Goal: Communication & Community: Answer question/provide support

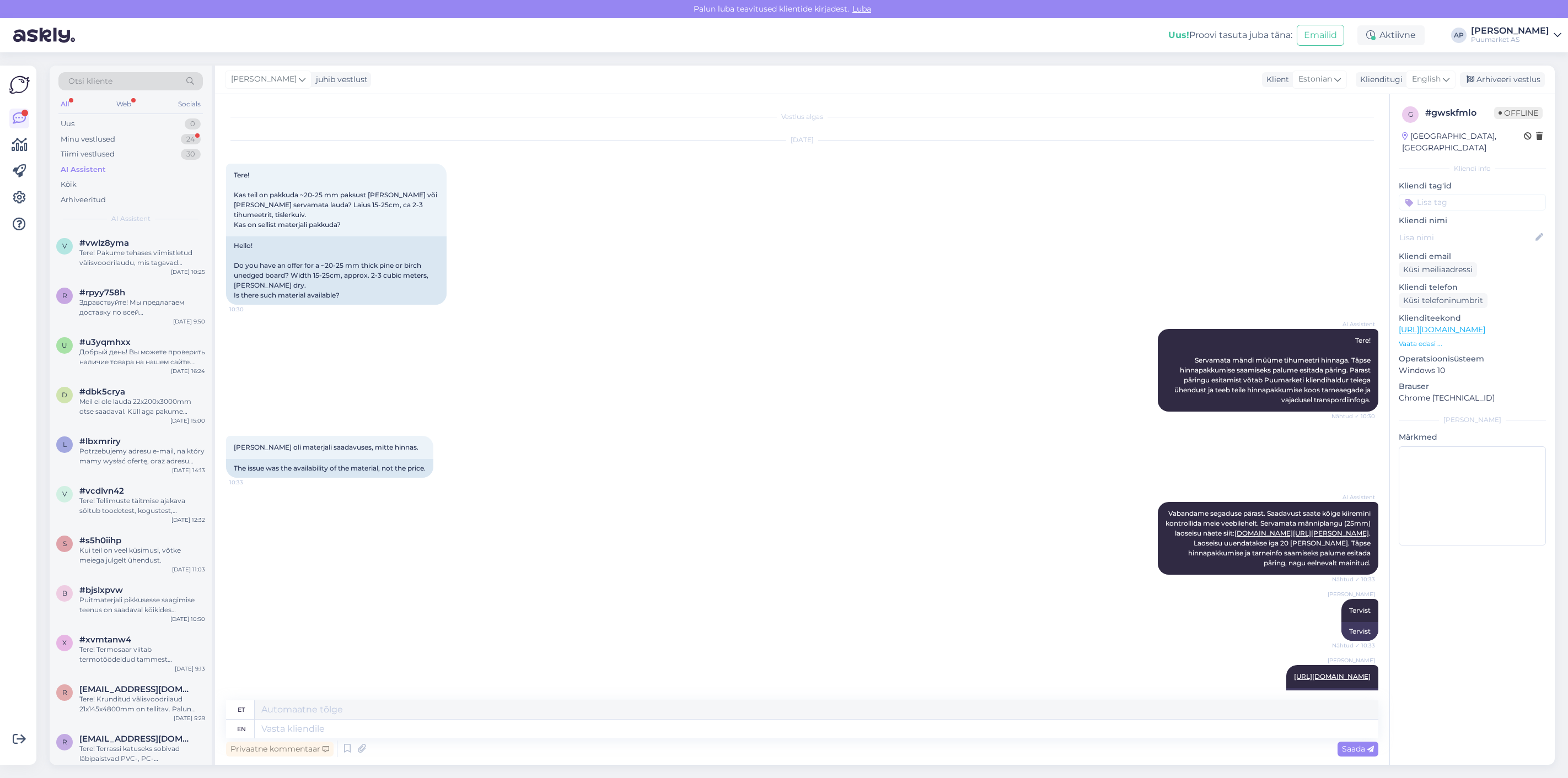
click at [90, 158] on div "Tiimi vestlused" at bounding box center [87, 155] width 54 height 11
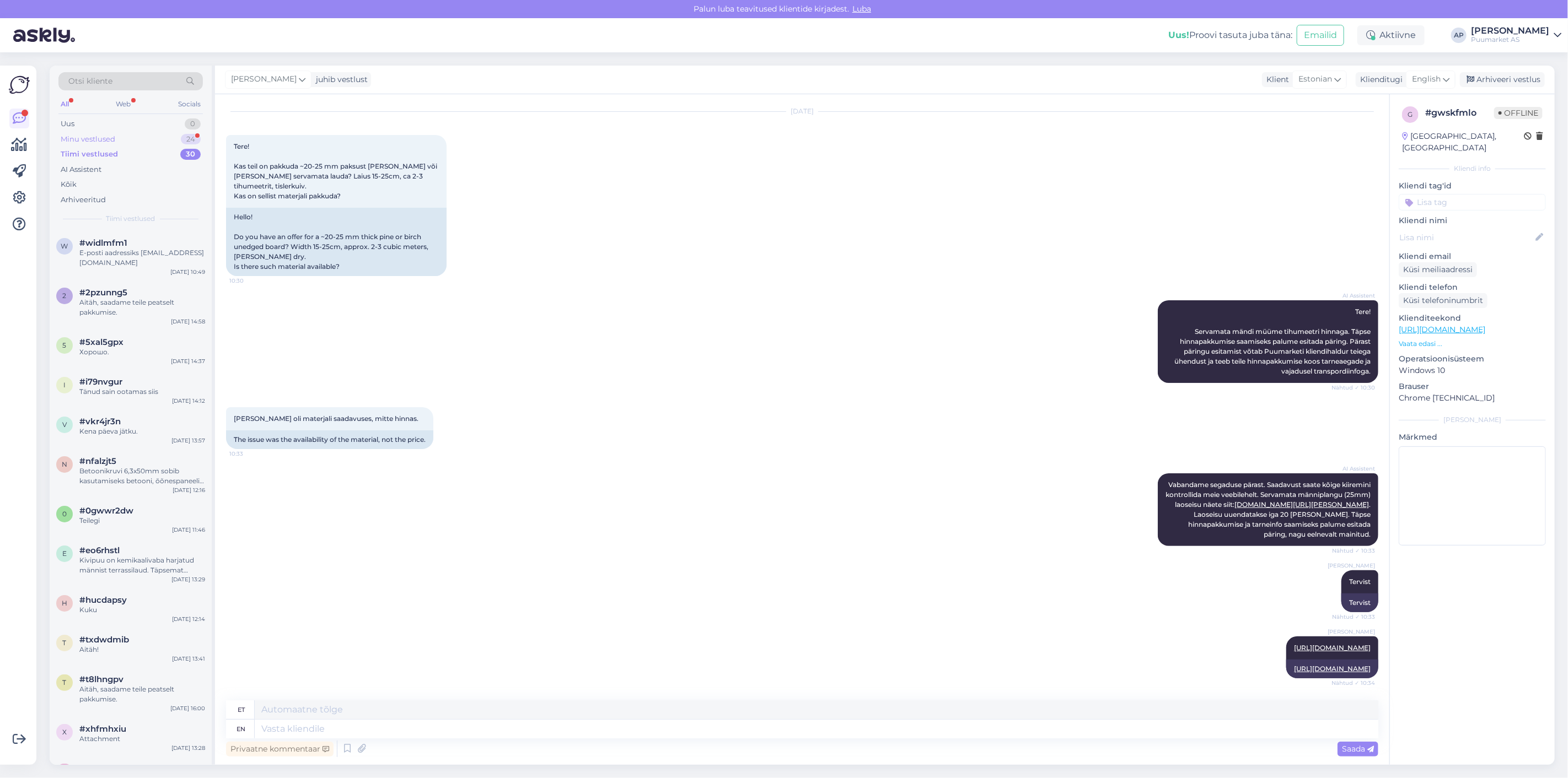
click at [92, 143] on div "Minu vestlused 24" at bounding box center [131, 139] width 144 height 16
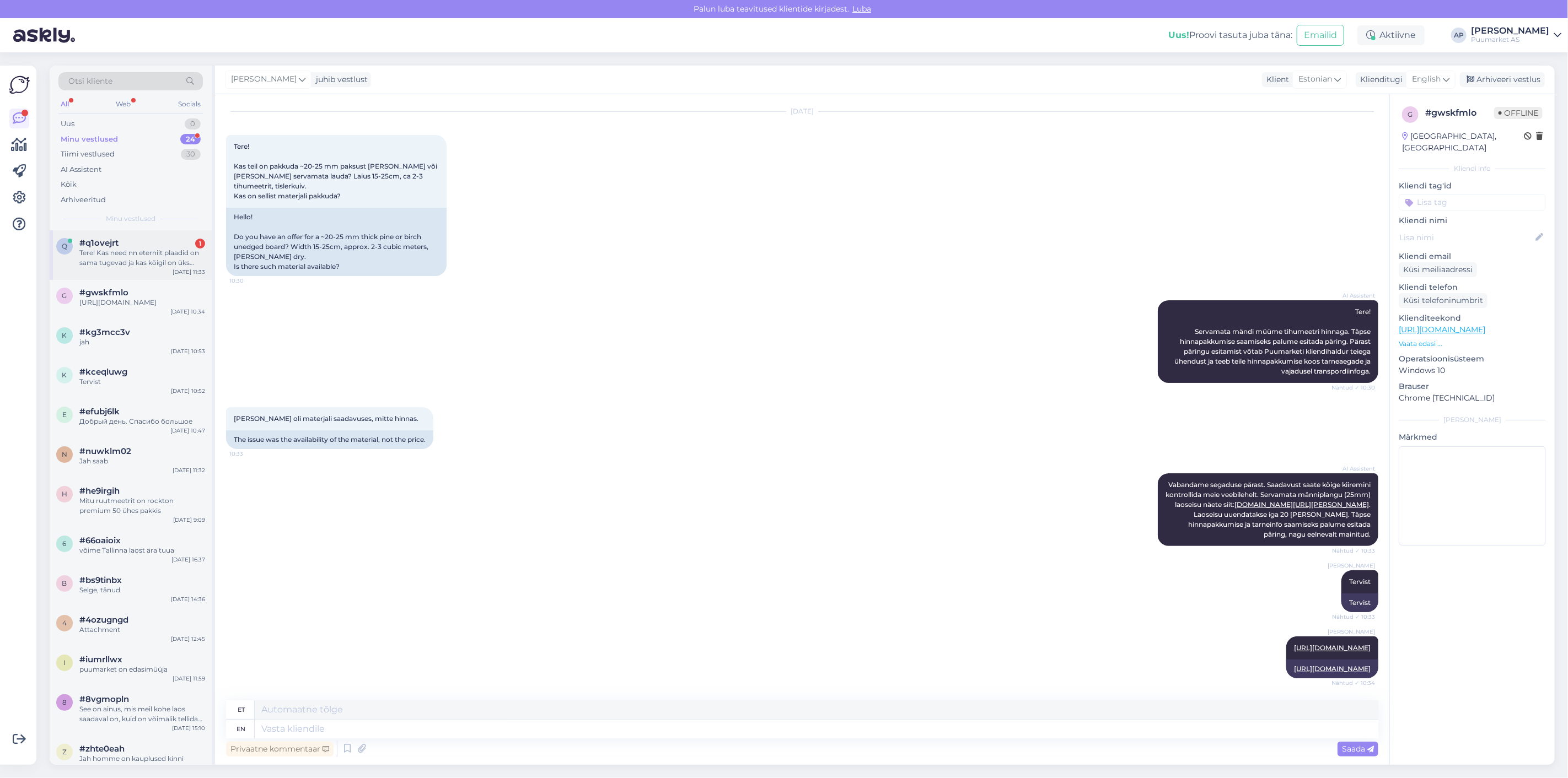
click at [149, 261] on div "Tere! Kas need nn eterniit plaadid on sama tugevad ja kas kõigil on üks laine, …" at bounding box center [142, 258] width 125 height 20
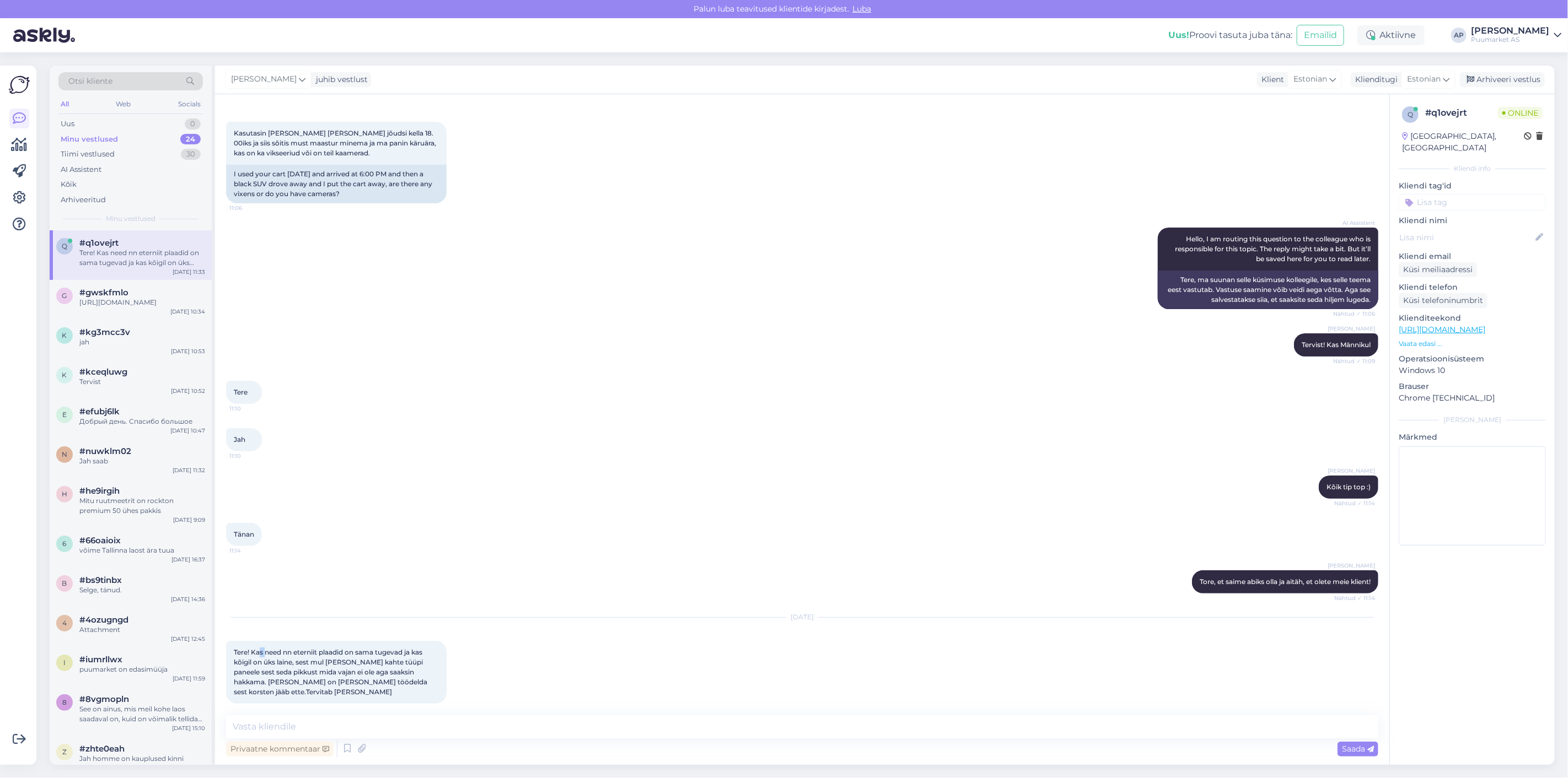
drag, startPoint x: 266, startPoint y: 650, endPoint x: 258, endPoint y: 652, distance: 8.2
click at [258, 652] on span "Tere! Kas need nn eterniit plaadid on sama tugevad ja kas kõigil on üks laine, …" at bounding box center [331, 672] width 195 height 48
drag, startPoint x: 251, startPoint y: 663, endPoint x: 444, endPoint y: 681, distance: 193.8
click at [444, 681] on div "Tere! Kas need nn eterniit plaadid on sama tugevad ja kas kõigil on üks laine, …" at bounding box center [336, 672] width 220 height 63
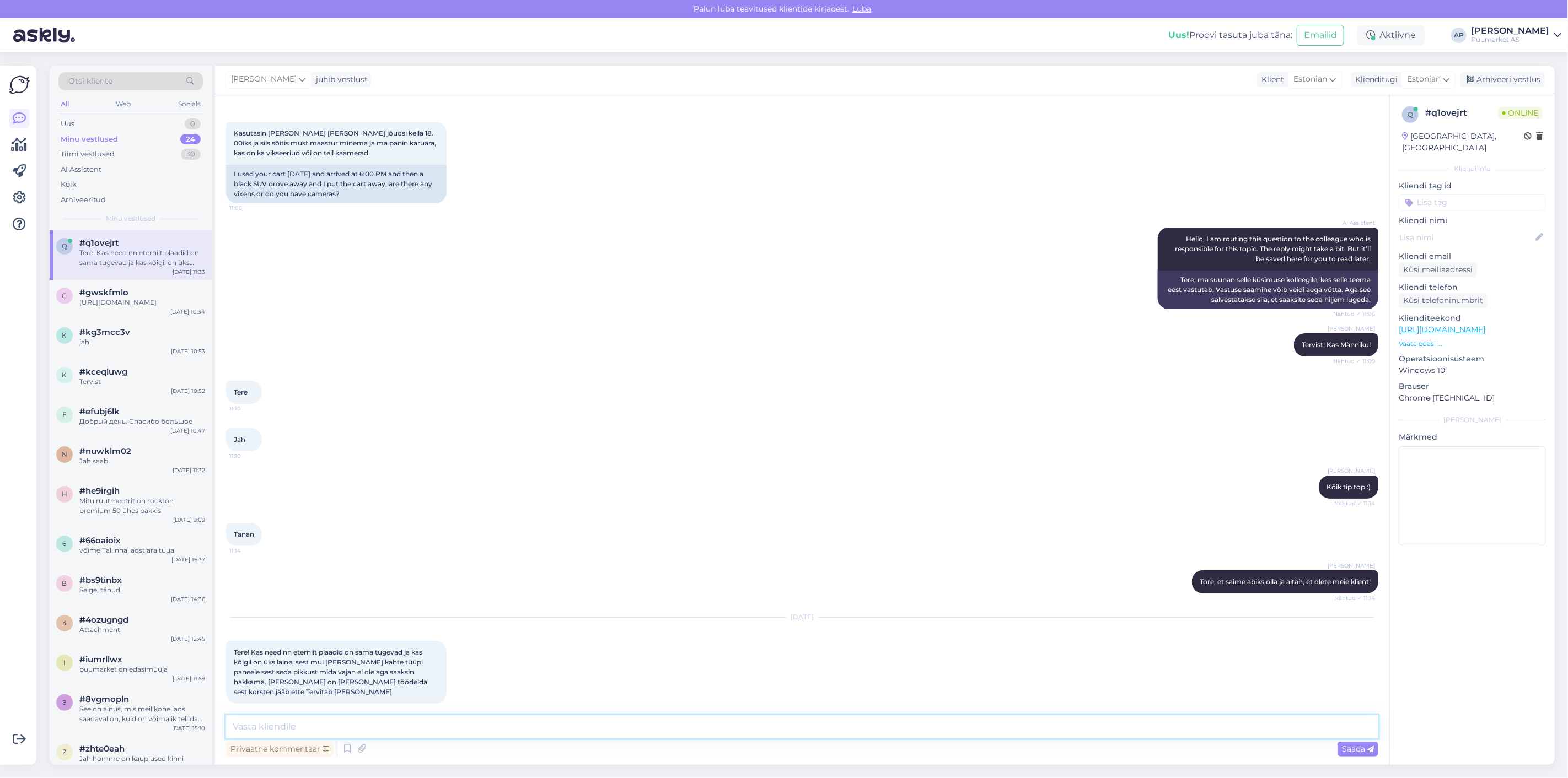
click at [423, 723] on textarea at bounding box center [802, 727] width 1152 height 23
type textarea "Tervist!"
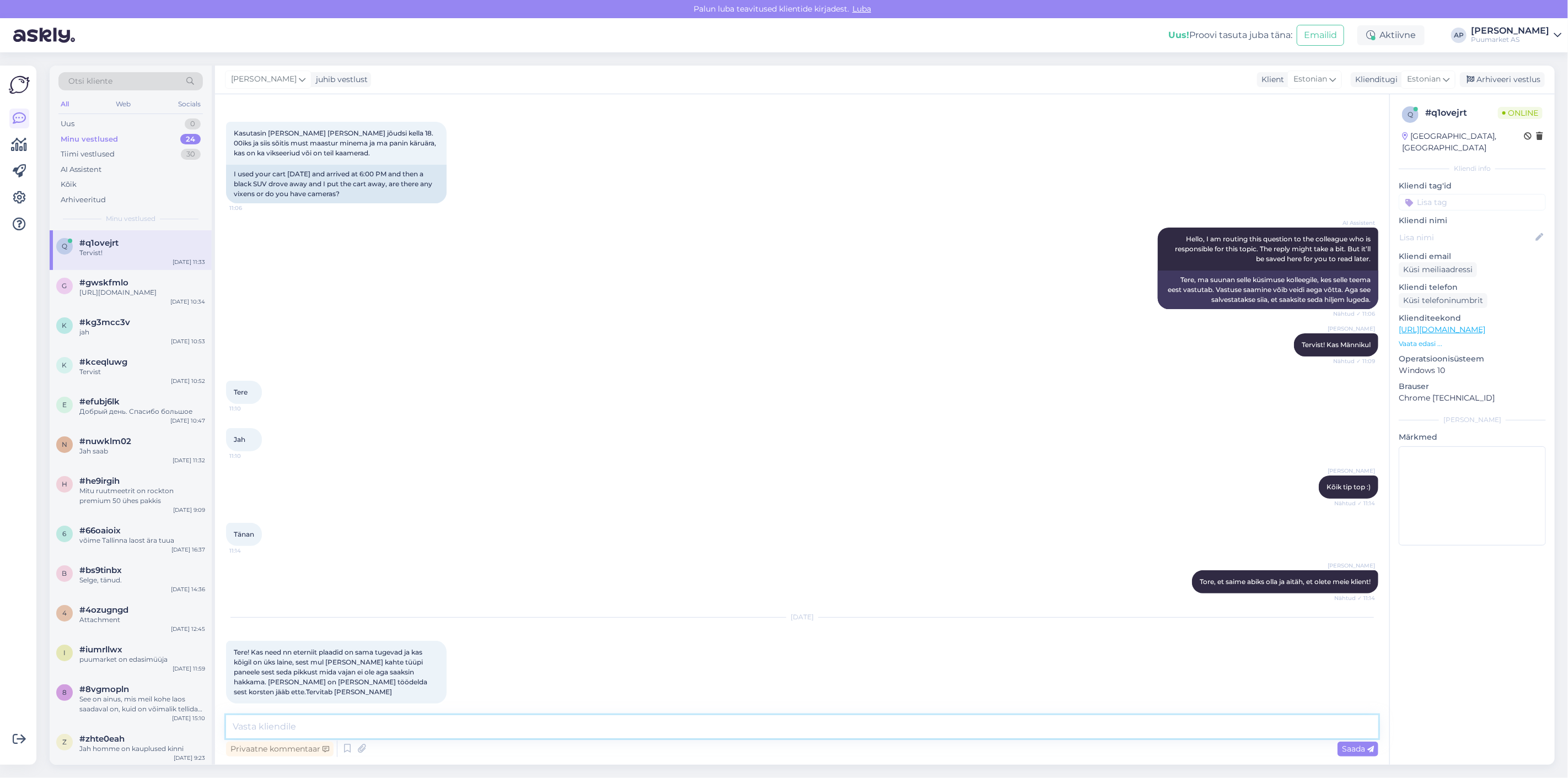
scroll to position [90, 0]
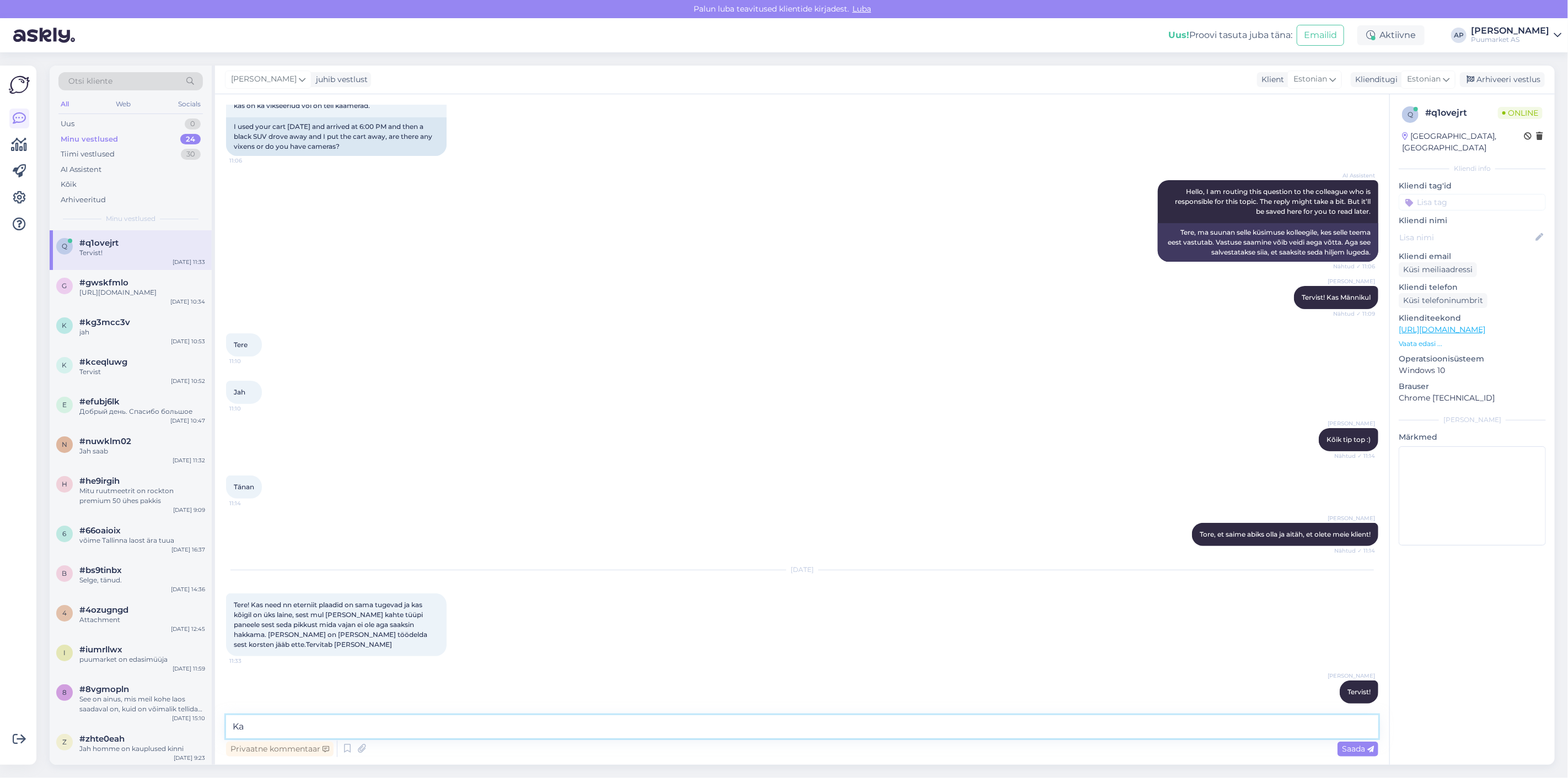
type textarea "K"
type textarea "S"
type textarea "Millisest plaatist jutt käib ?"
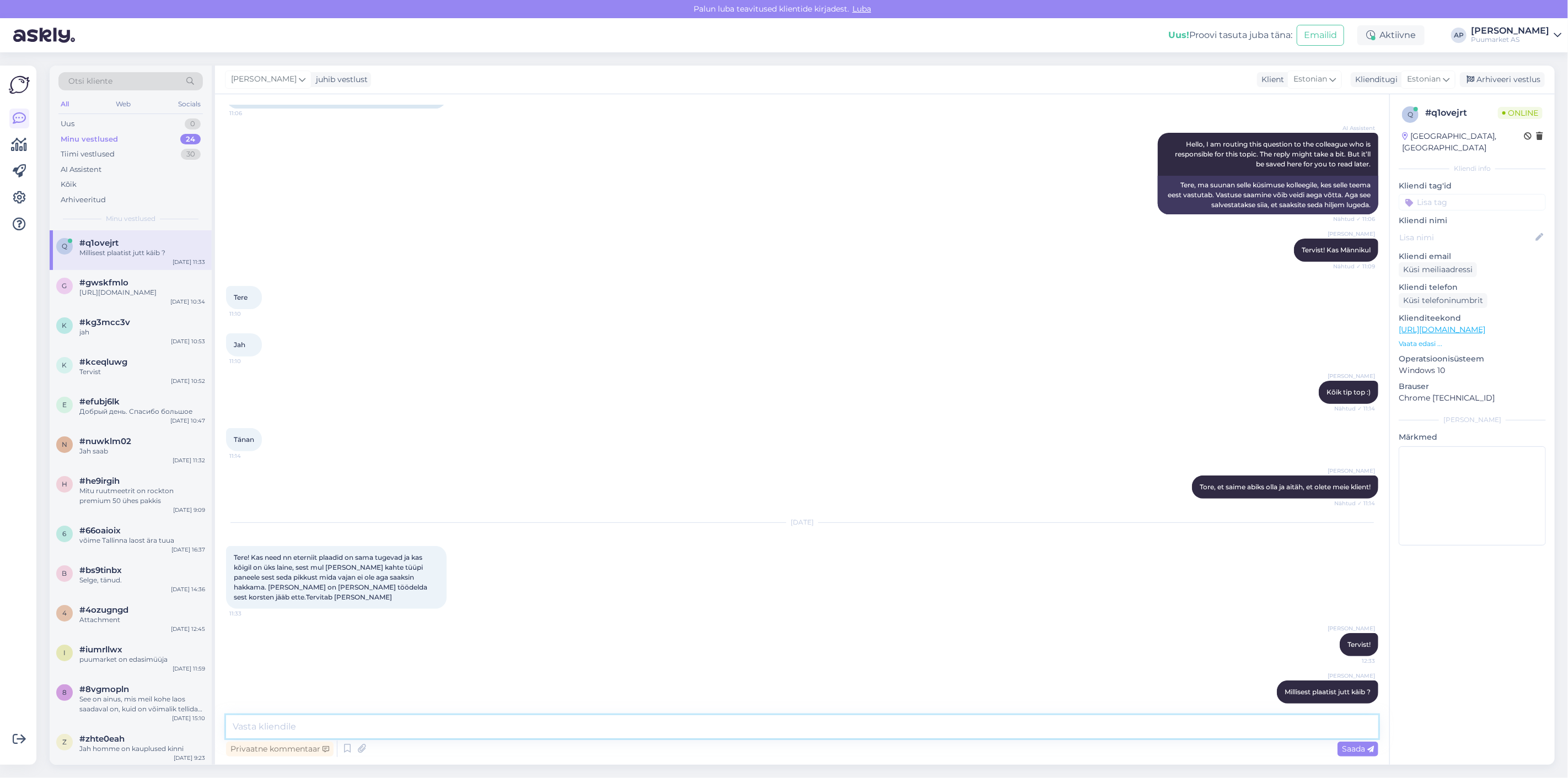
type textarea "r"
type textarea "[PERSON_NAME] tugevad kui mis ?"
